Goal: Transaction & Acquisition: Subscribe to service/newsletter

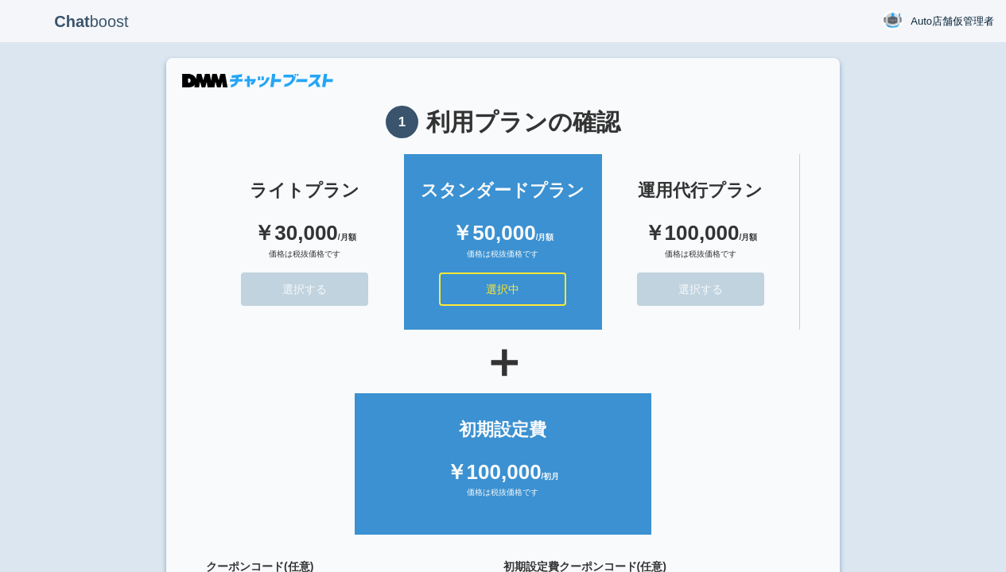
scroll to position [142, 0]
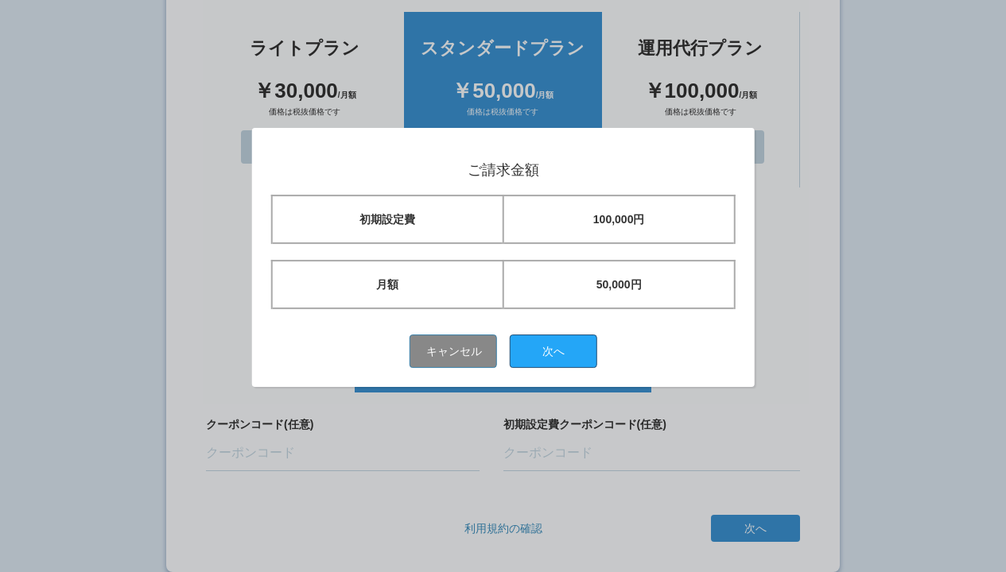
click at [559, 351] on button "次へ" at bounding box center [553, 351] width 87 height 33
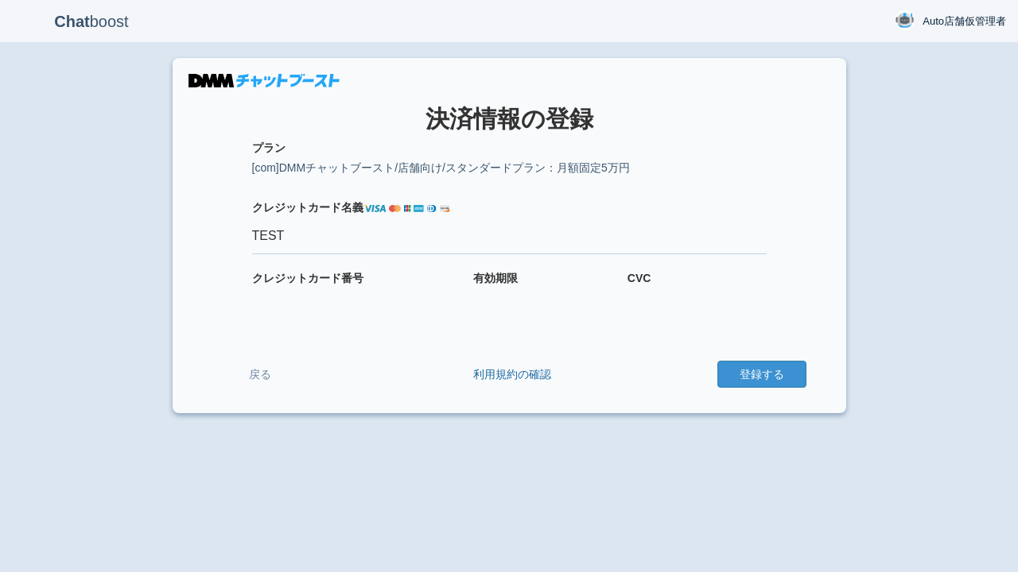
type input "TEST"
click at [761, 375] on button "登録する" at bounding box center [761, 374] width 89 height 27
